Goal: Transaction & Acquisition: Subscribe to service/newsletter

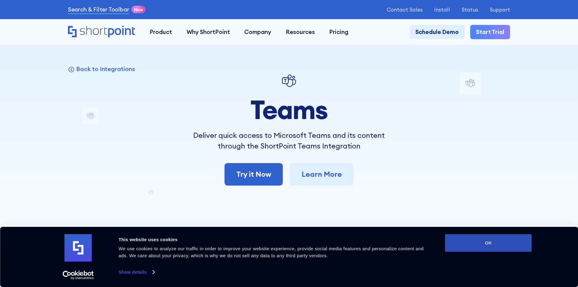
click at [488, 244] on button "OK" at bounding box center [488, 243] width 87 height 18
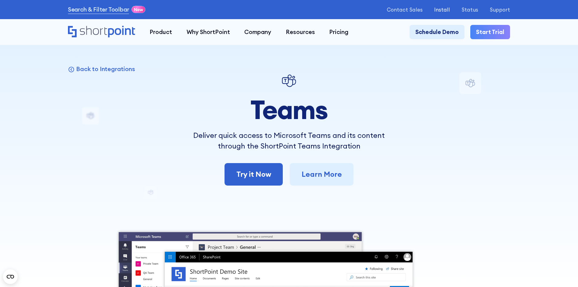
click at [448, 10] on p "Install" at bounding box center [443, 10] width 16 height 6
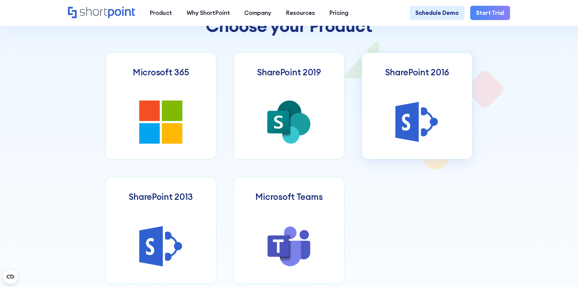
scroll to position [364, 0]
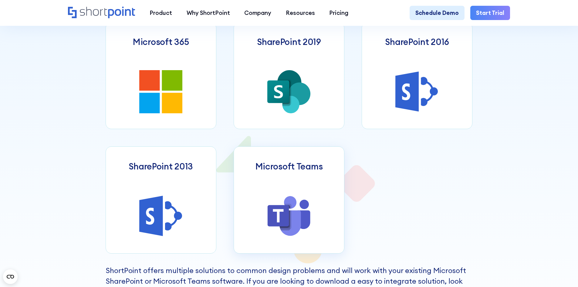
click at [303, 186] on link "Microsoft Teams" at bounding box center [289, 199] width 111 height 107
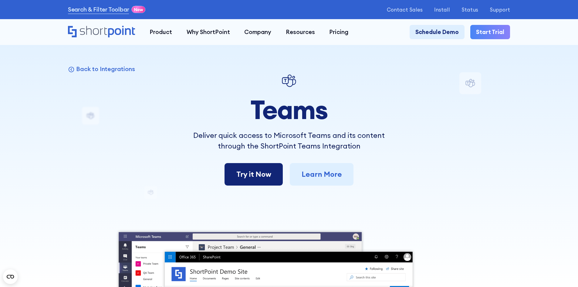
click at [246, 176] on link "Try it Now" at bounding box center [254, 174] width 58 height 22
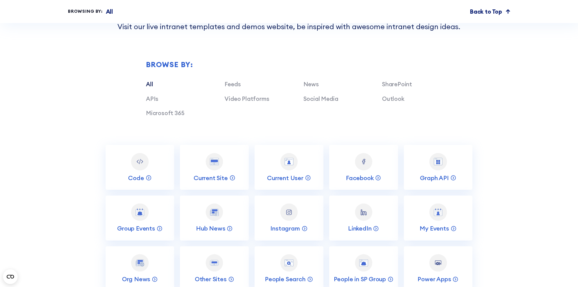
scroll to position [2338, 0]
